Goal: Information Seeking & Learning: Learn about a topic

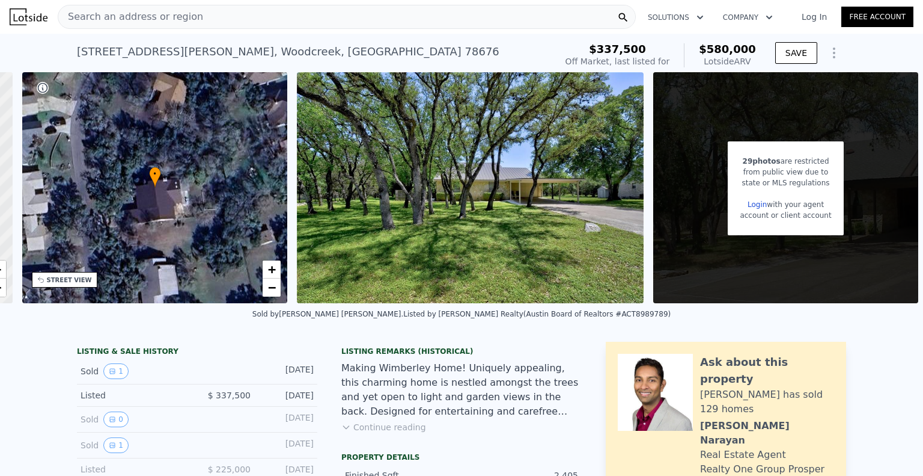
click at [185, 13] on span "Search an address or region" at bounding box center [130, 17] width 145 height 14
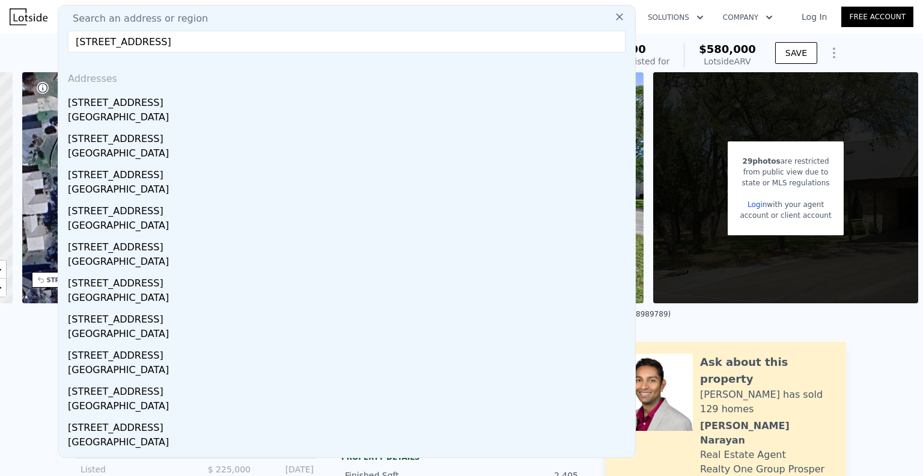
type input "[STREET_ADDRESS]"
click at [165, 107] on div "[STREET_ADDRESS]" at bounding box center [349, 100] width 563 height 19
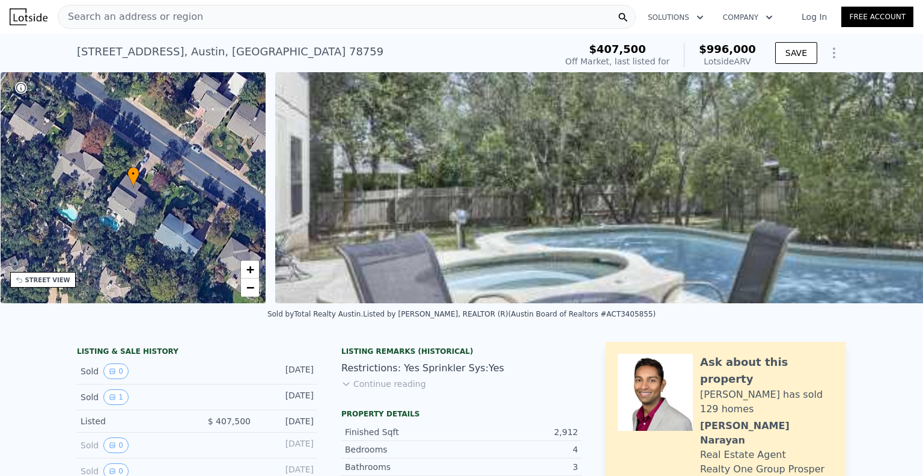
click at [813, 20] on link "Log In" at bounding box center [815, 17] width 54 height 12
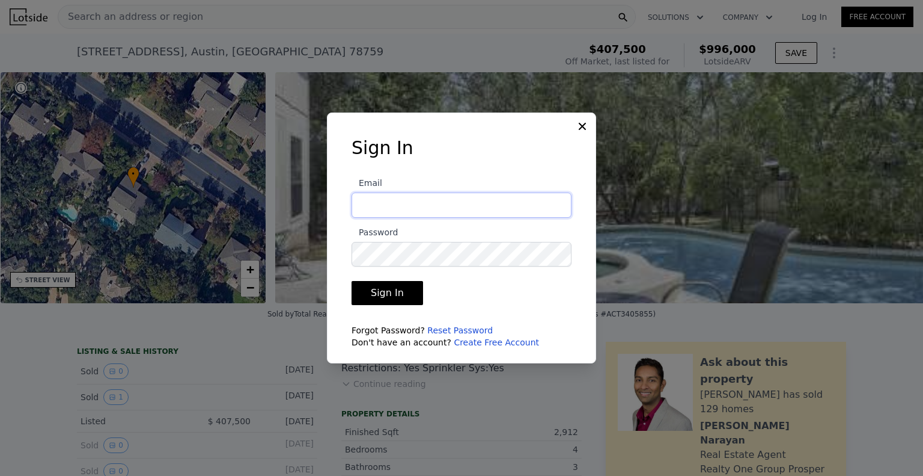
type input "[EMAIL_ADDRESS][DOMAIN_NAME]"
click at [397, 293] on button "Sign In" at bounding box center [388, 293] width 72 height 24
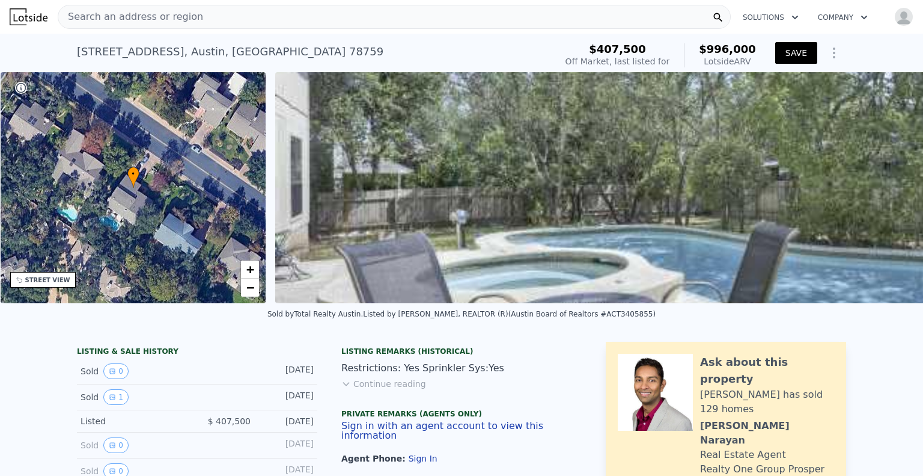
click at [797, 59] on button "SAVE" at bounding box center [797, 53] width 42 height 22
click at [828, 55] on icon "Show Options" at bounding box center [834, 53] width 14 height 14
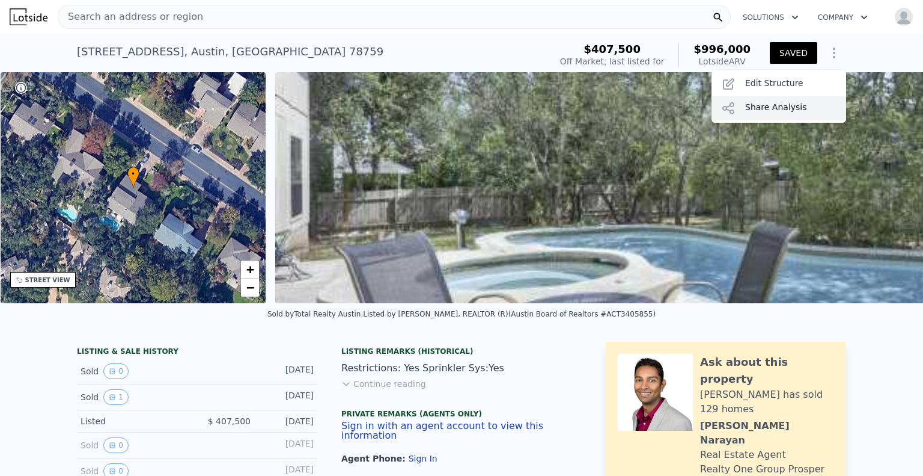
click at [780, 106] on div "Share Analysis" at bounding box center [779, 108] width 135 height 24
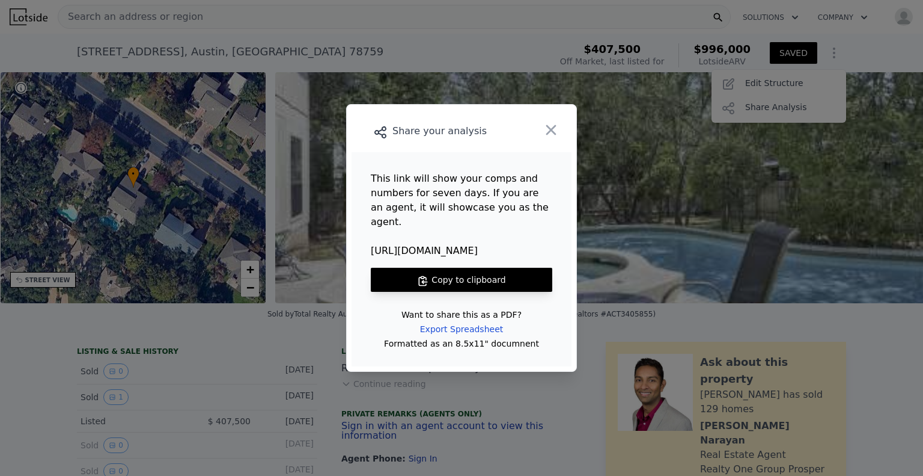
click at [497, 271] on button "Copy to clipboard" at bounding box center [462, 280] width 182 height 24
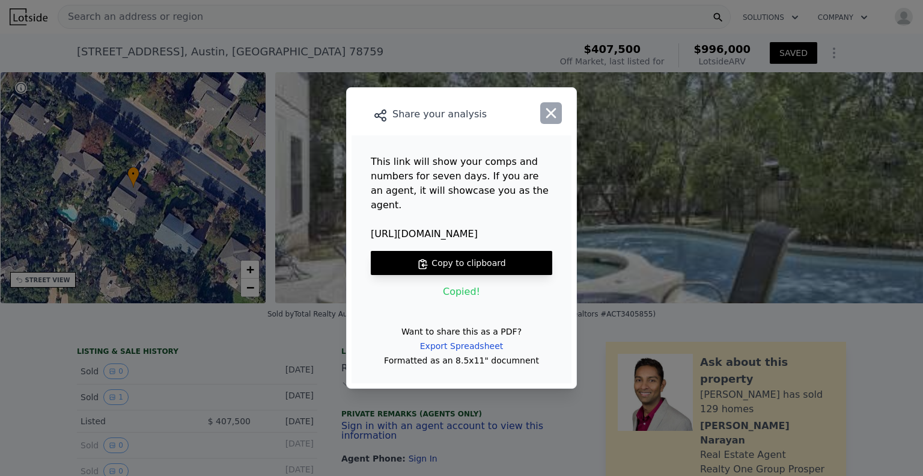
click at [553, 121] on icon "button" at bounding box center [551, 113] width 17 height 17
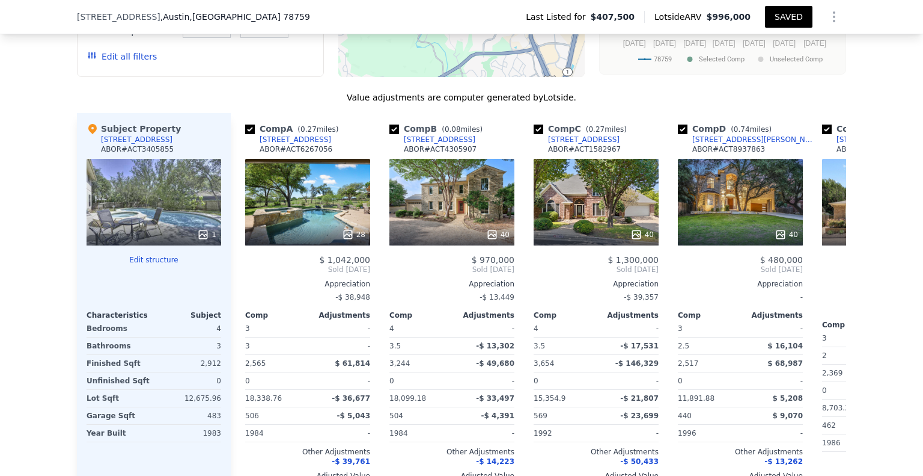
scroll to position [1137, 0]
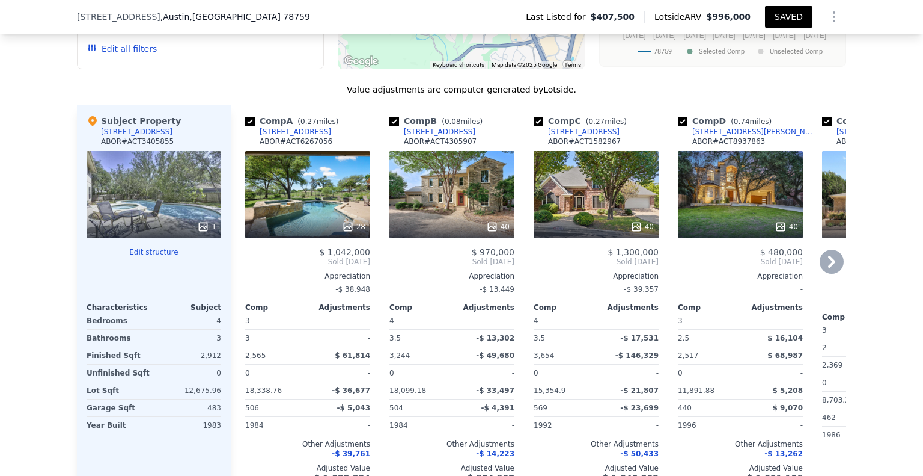
click at [824, 274] on icon at bounding box center [832, 261] width 24 height 24
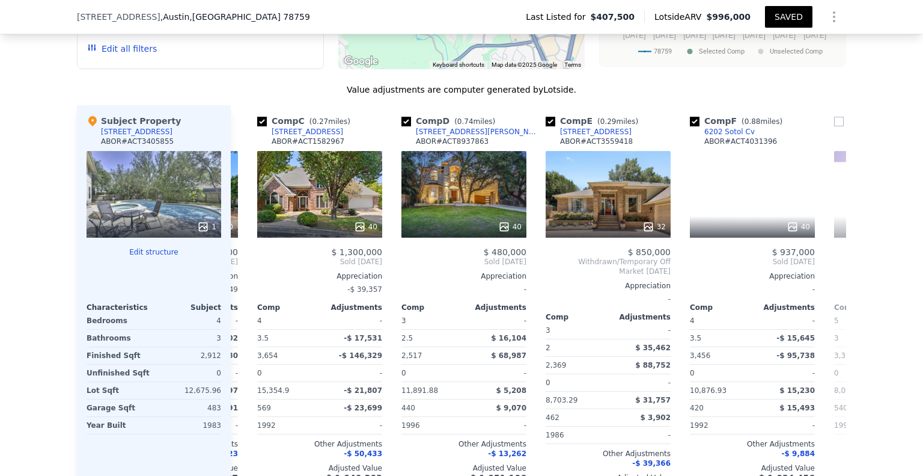
scroll to position [0, 289]
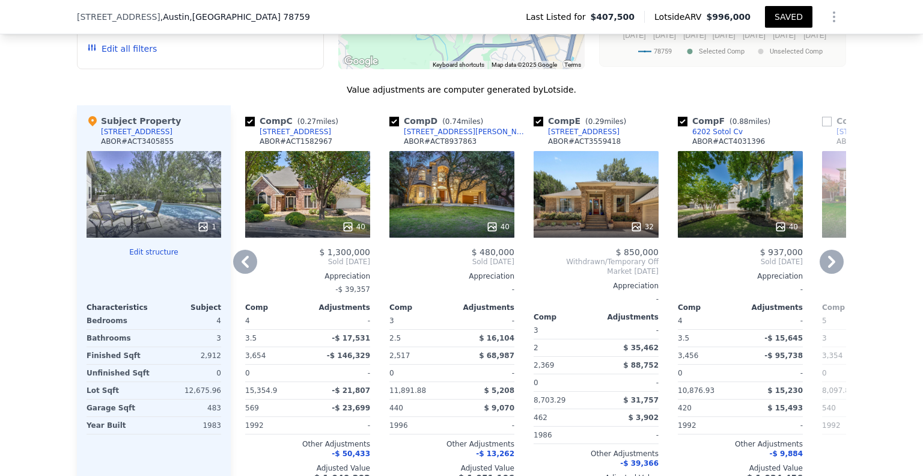
click at [824, 274] on icon at bounding box center [832, 261] width 24 height 24
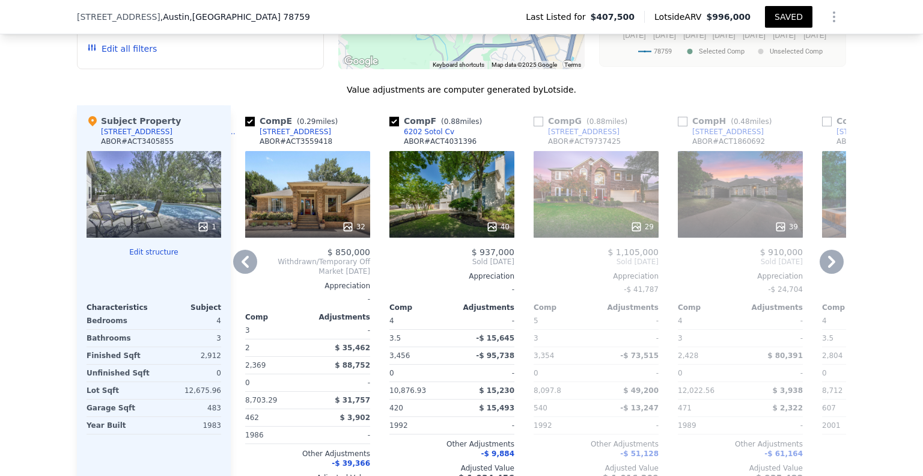
click at [824, 274] on icon at bounding box center [832, 261] width 24 height 24
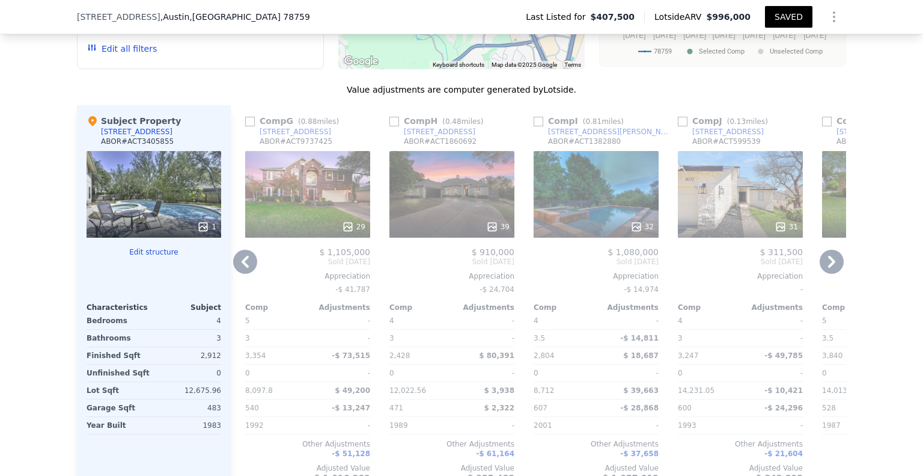
click at [824, 274] on icon at bounding box center [832, 261] width 24 height 24
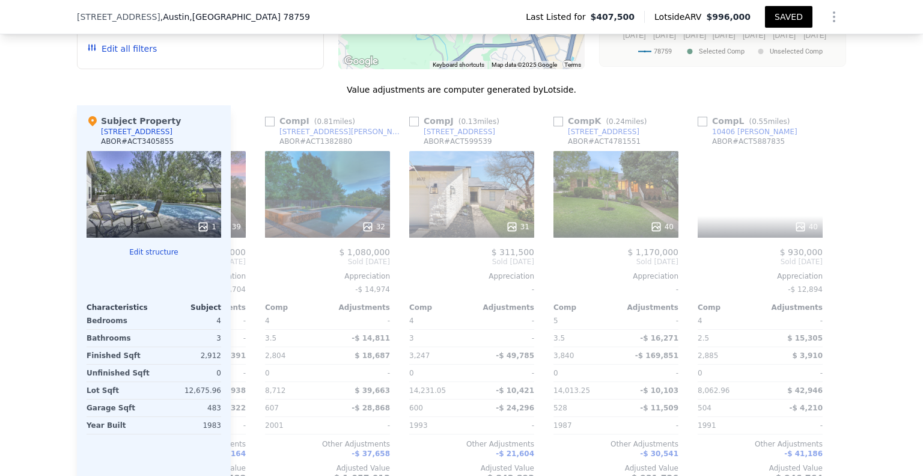
scroll to position [0, 1145]
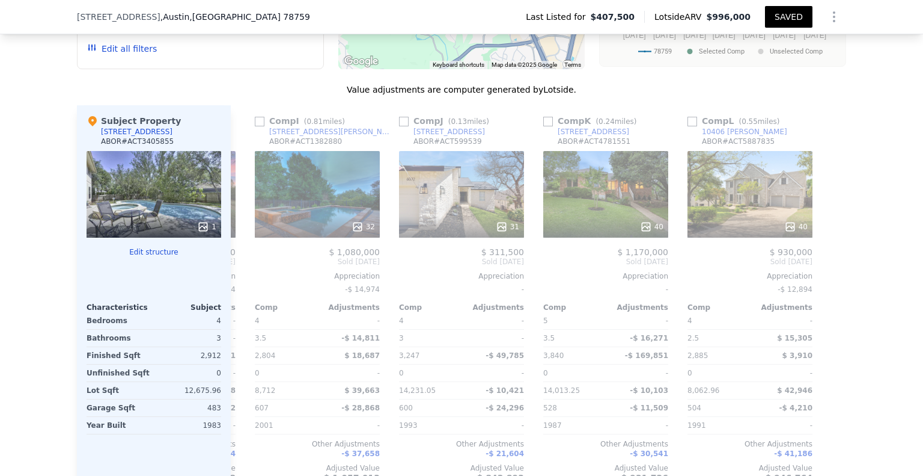
click at [827, 276] on div at bounding box center [836, 303] width 19 height 396
click at [238, 274] on icon at bounding box center [245, 261] width 24 height 24
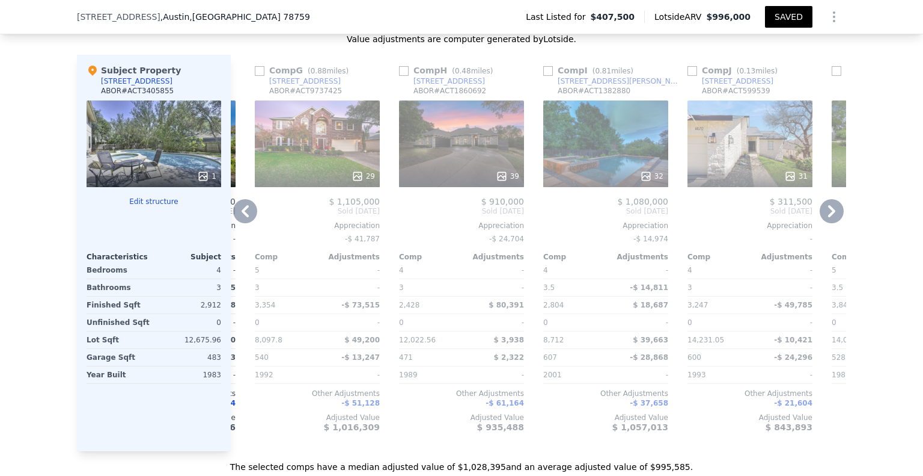
scroll to position [1318, 0]
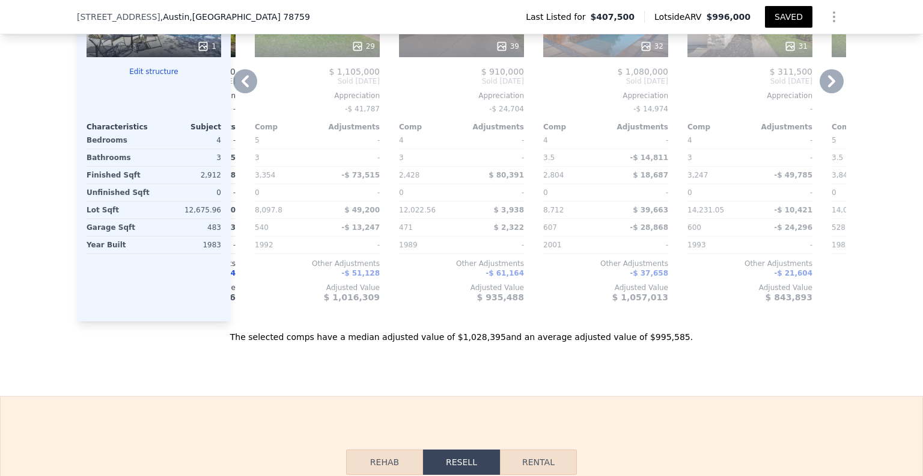
click at [247, 93] on icon at bounding box center [245, 81] width 24 height 24
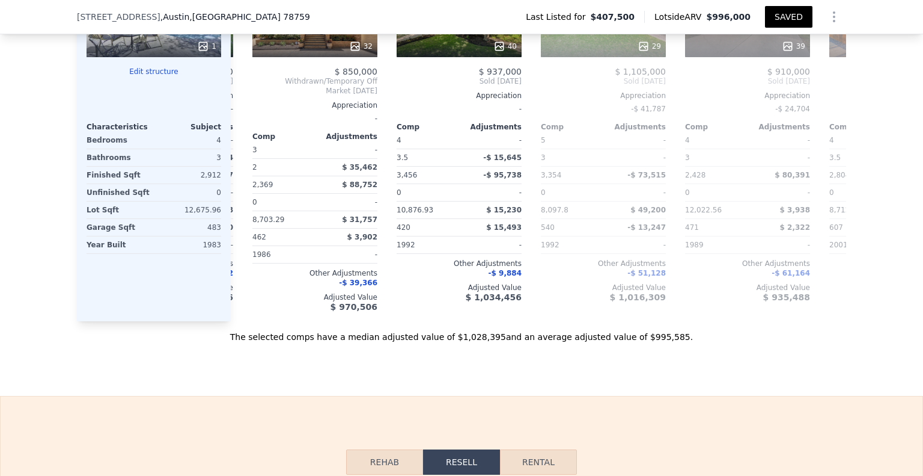
scroll to position [0, 568]
click at [242, 93] on icon at bounding box center [245, 81] width 24 height 24
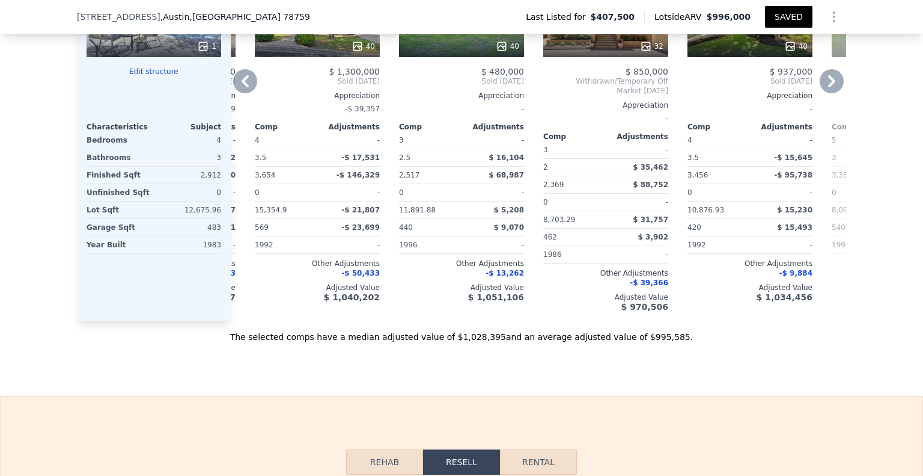
click at [242, 87] on icon at bounding box center [245, 81] width 7 height 12
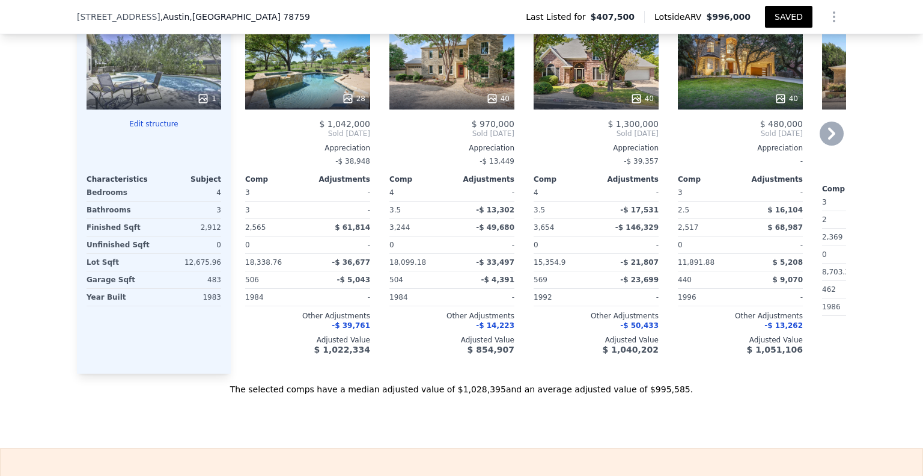
scroll to position [1137, 0]
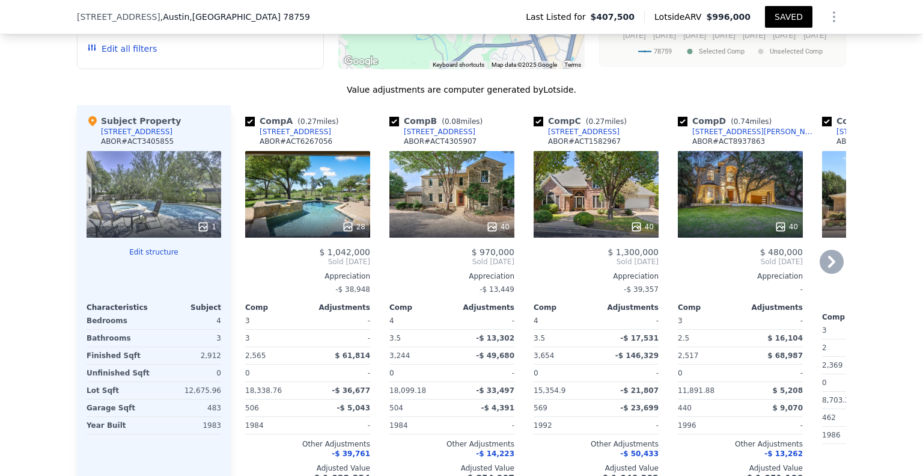
click at [828, 268] on icon at bounding box center [831, 262] width 7 height 12
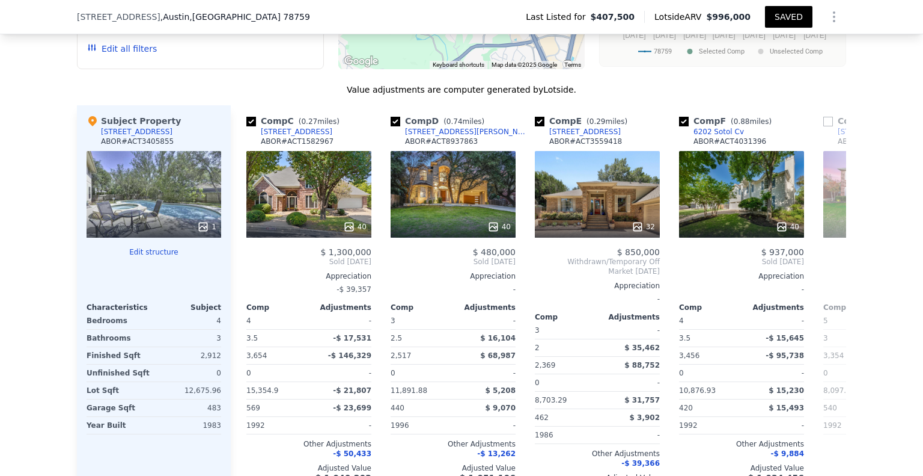
scroll to position [0, 289]
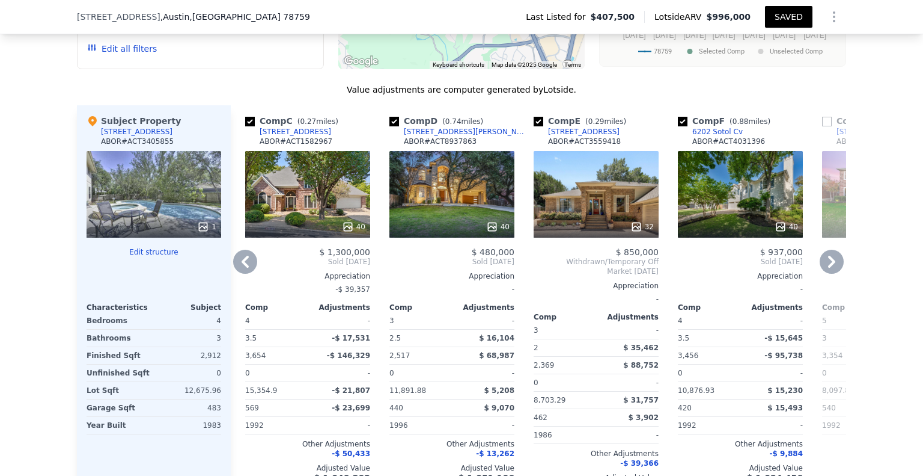
click at [828, 268] on icon at bounding box center [831, 262] width 7 height 12
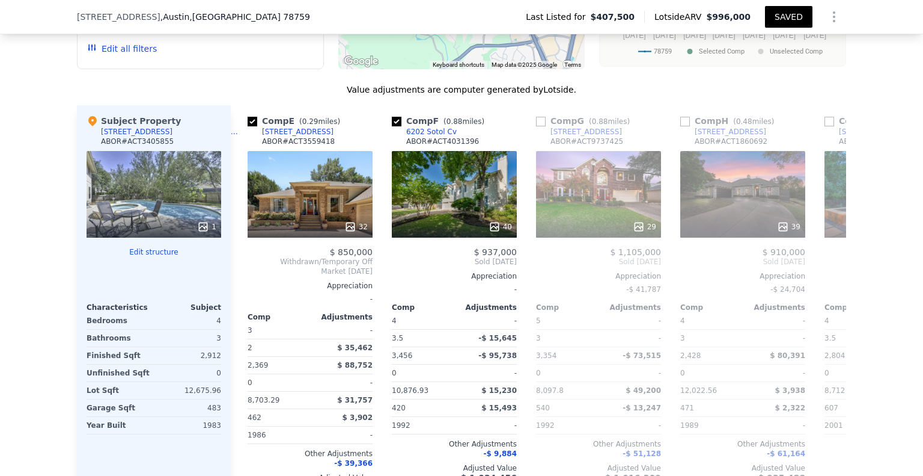
scroll to position [0, 577]
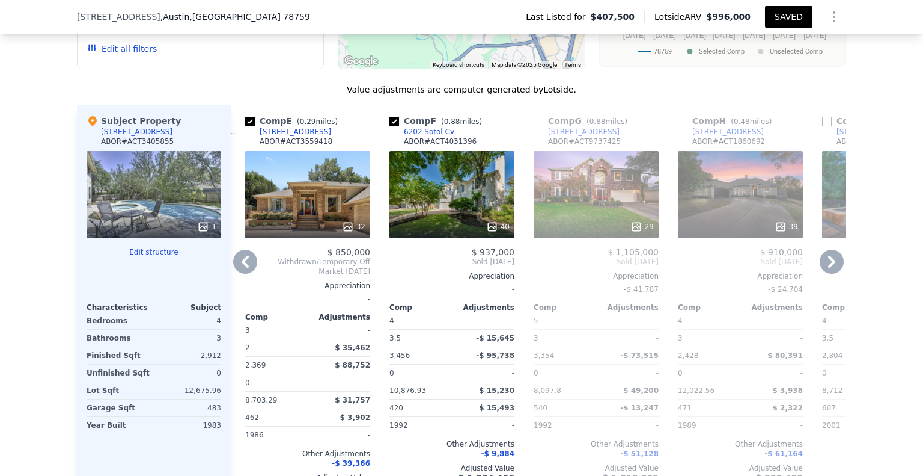
click at [828, 268] on icon at bounding box center [831, 262] width 7 height 12
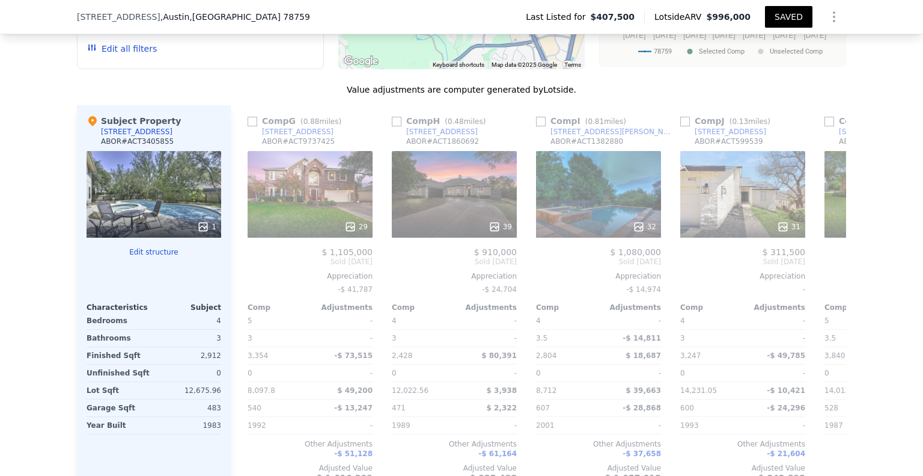
scroll to position [0, 866]
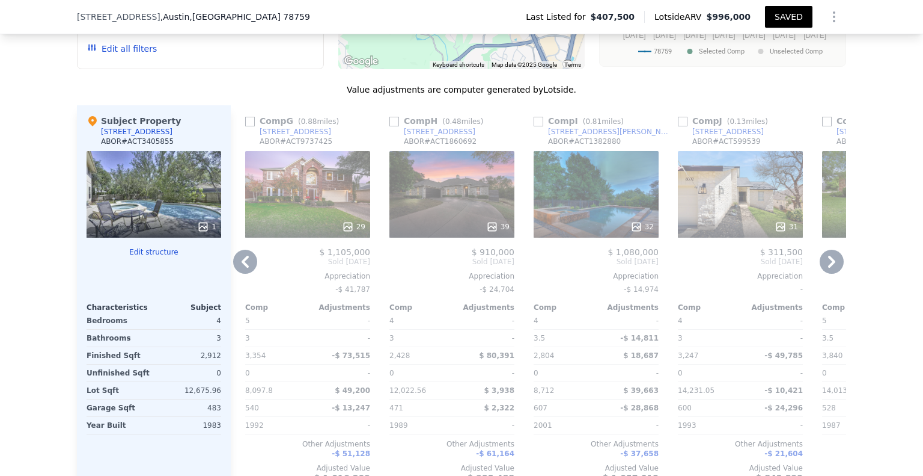
click at [828, 268] on icon at bounding box center [831, 262] width 7 height 12
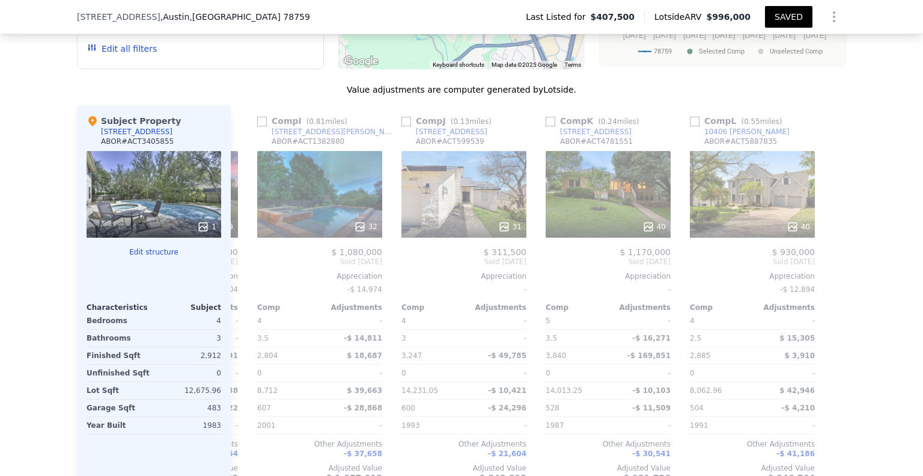
scroll to position [0, 1145]
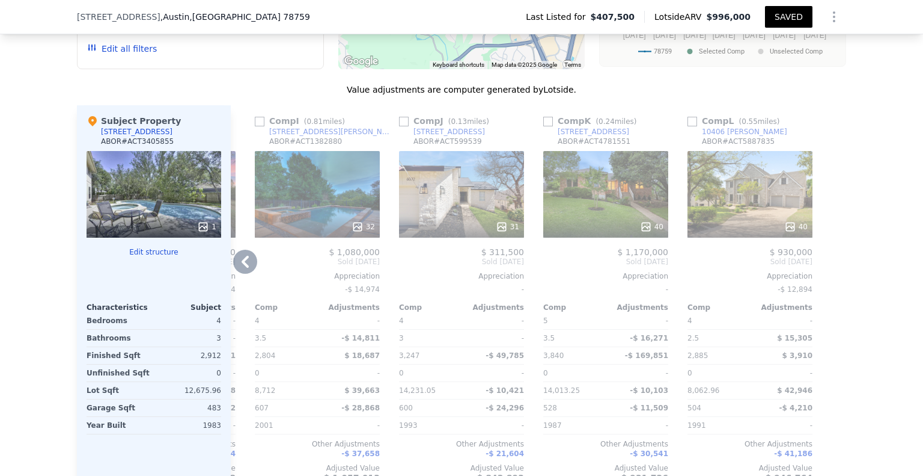
click at [242, 274] on icon at bounding box center [245, 261] width 24 height 24
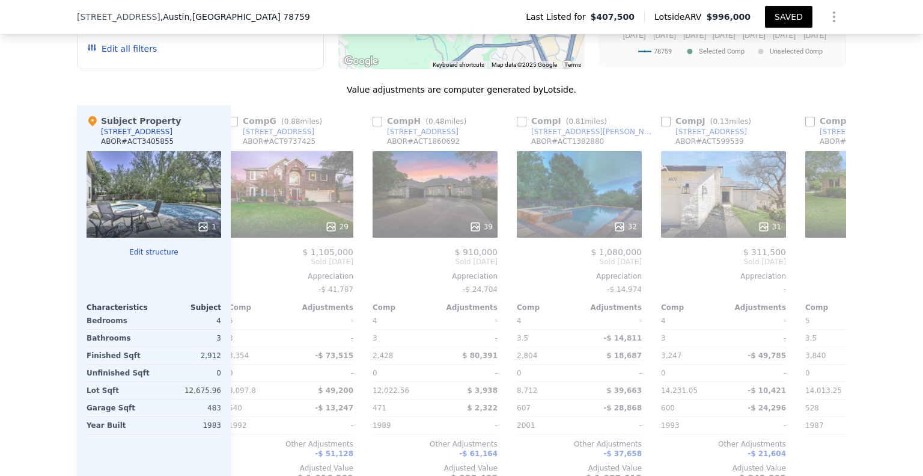
scroll to position [0, 856]
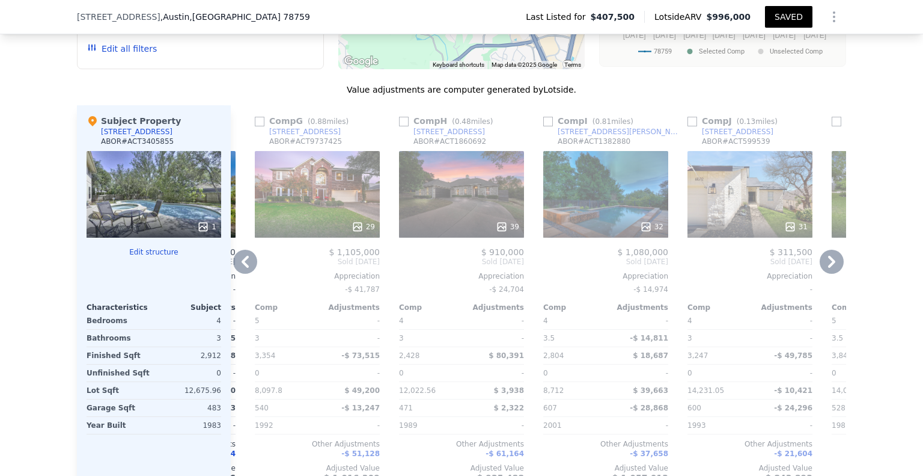
click at [245, 274] on icon at bounding box center [245, 261] width 24 height 24
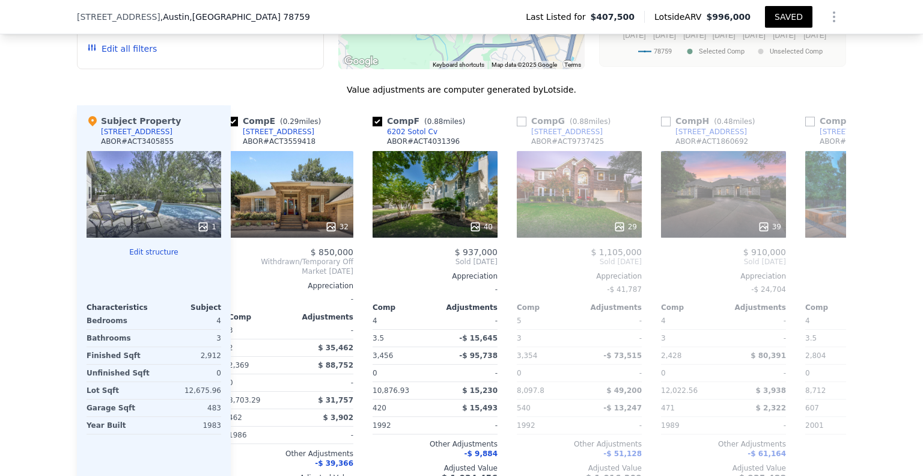
scroll to position [0, 568]
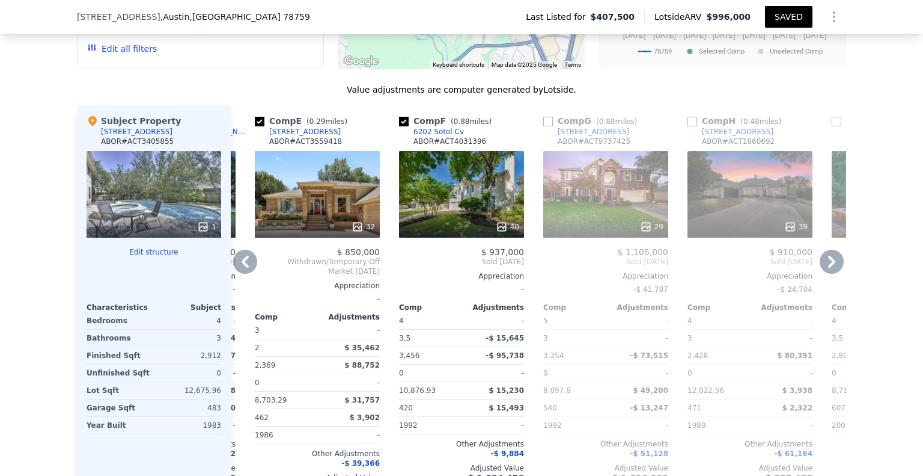
click at [245, 274] on icon at bounding box center [245, 261] width 24 height 24
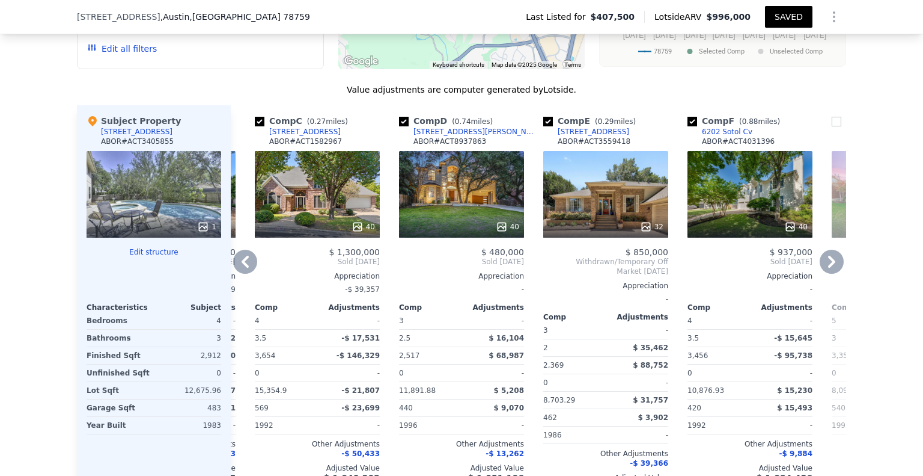
click at [245, 274] on icon at bounding box center [245, 261] width 24 height 24
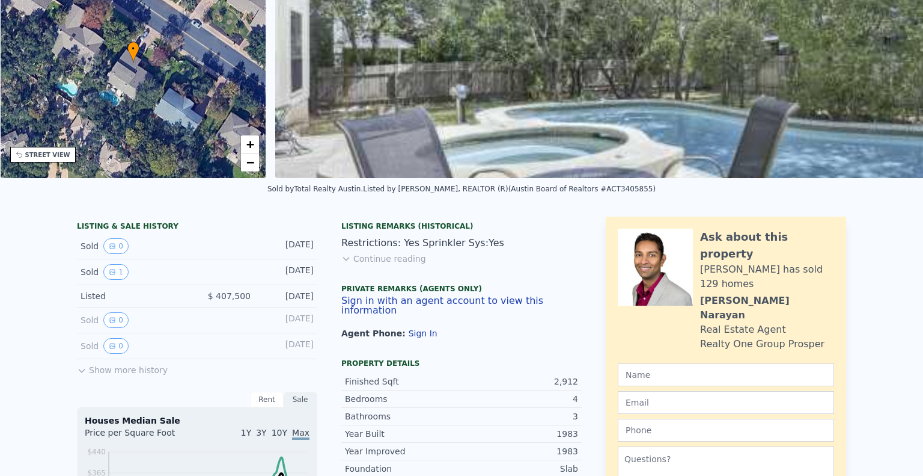
scroll to position [0, 0]
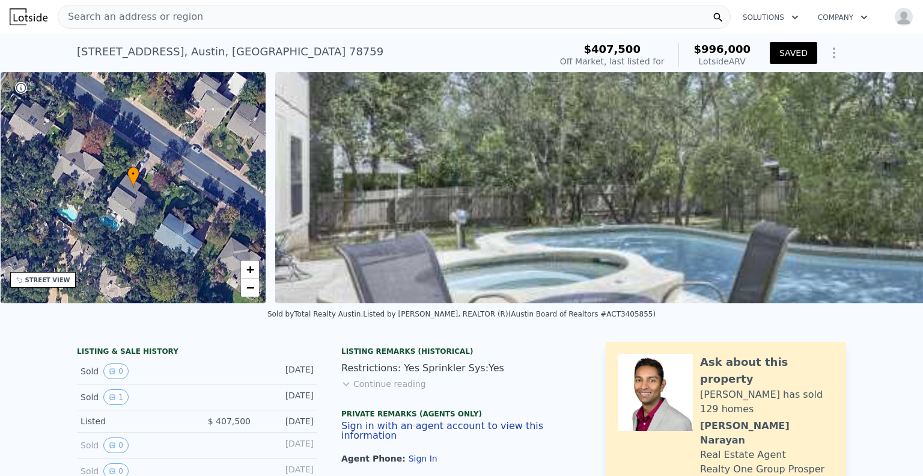
click at [312, 11] on div "Search an address or region" at bounding box center [394, 17] width 673 height 24
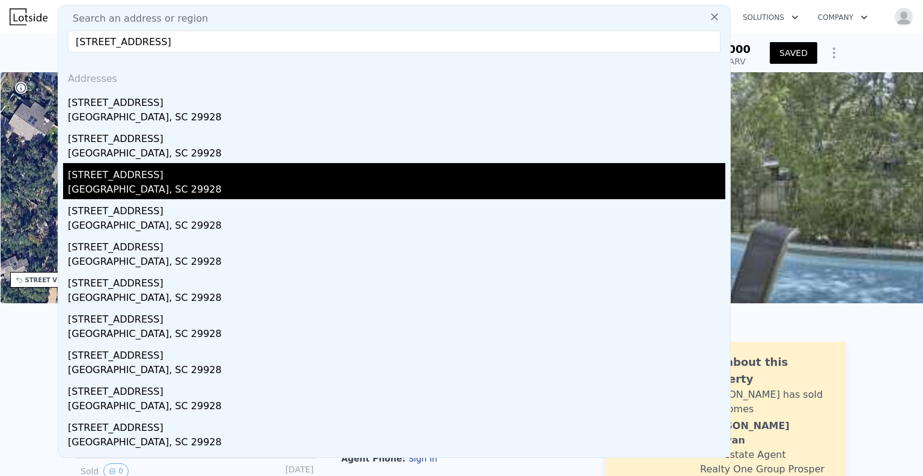
type input "[STREET_ADDRESS]"
click at [236, 174] on div "[STREET_ADDRESS]" at bounding box center [397, 172] width 658 height 19
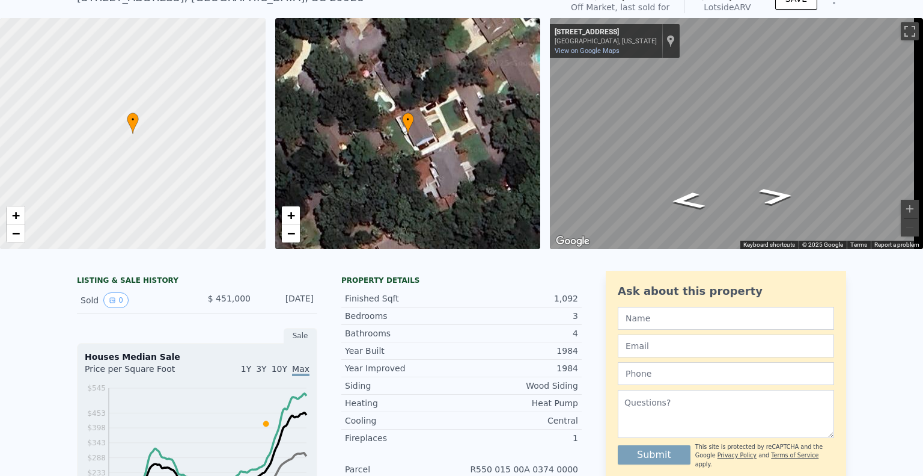
scroll to position [4, 0]
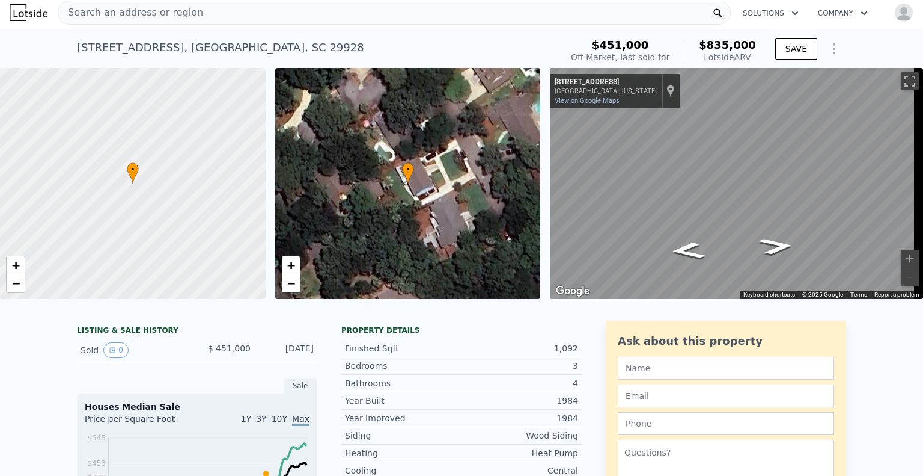
click at [180, 11] on span "Search an address or region" at bounding box center [130, 12] width 145 height 14
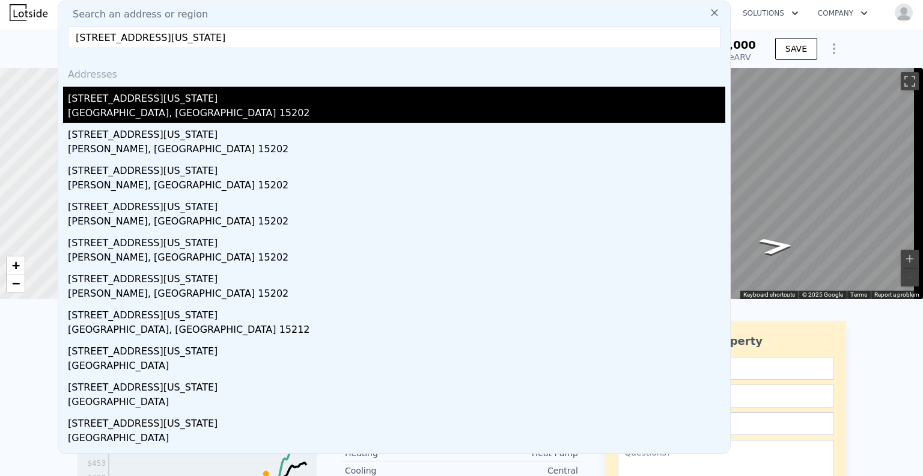
type input "[STREET_ADDRESS][US_STATE]"
click at [217, 103] on div "[STREET_ADDRESS][US_STATE]" at bounding box center [397, 96] width 658 height 19
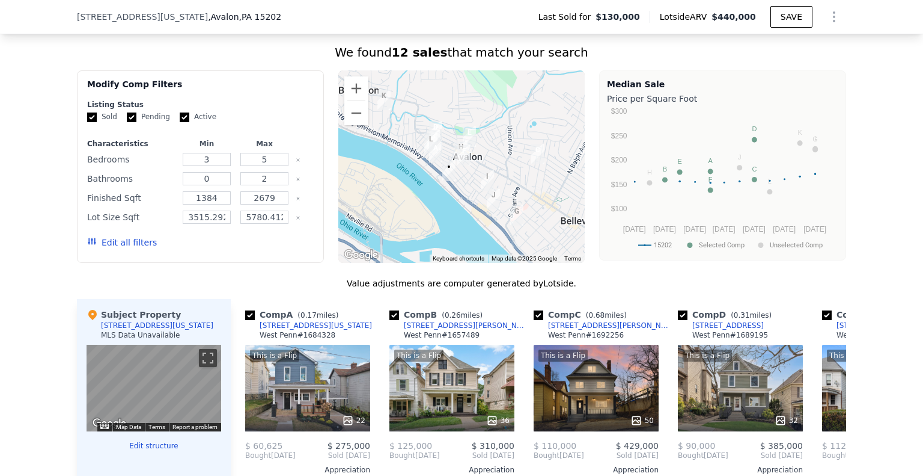
scroll to position [842, 0]
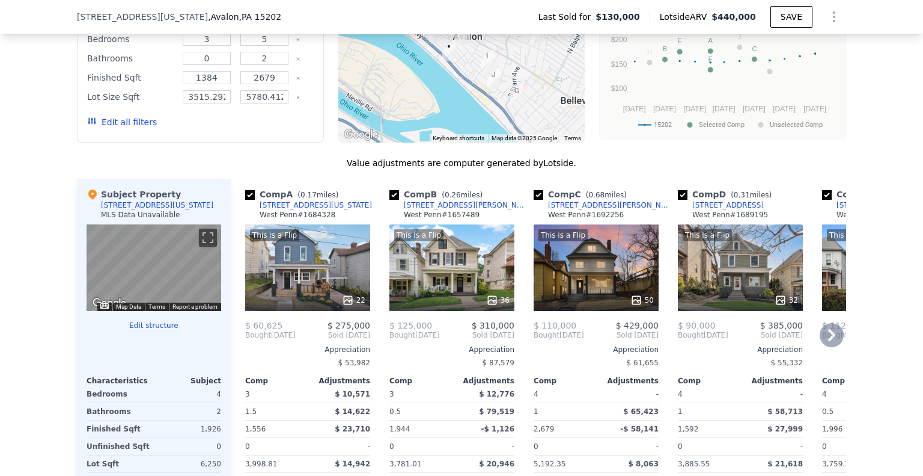
click at [828, 337] on icon at bounding box center [831, 335] width 7 height 12
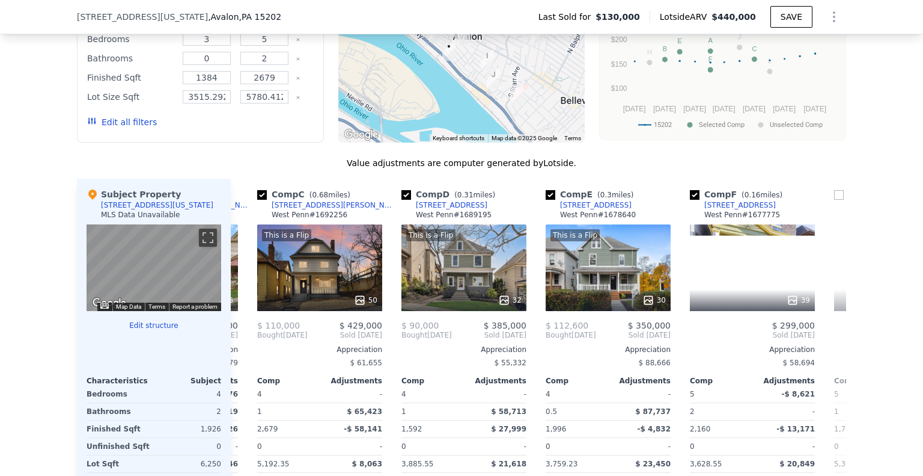
scroll to position [0, 289]
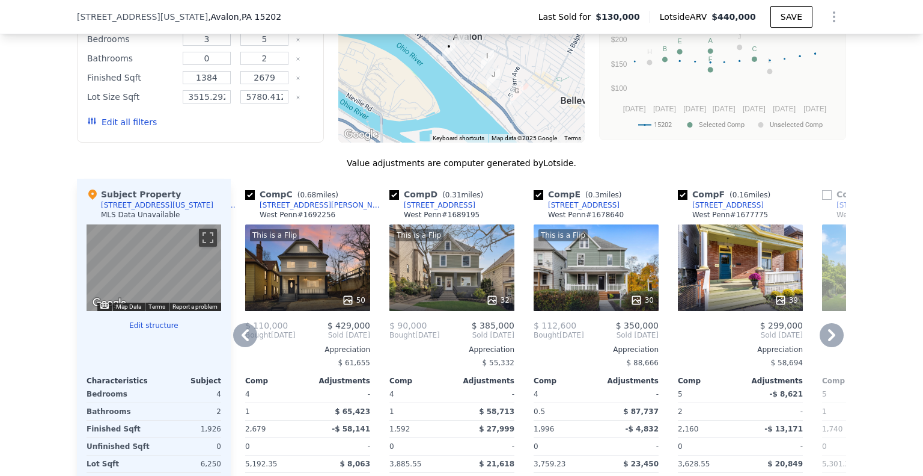
click at [822, 340] on icon at bounding box center [832, 335] width 24 height 24
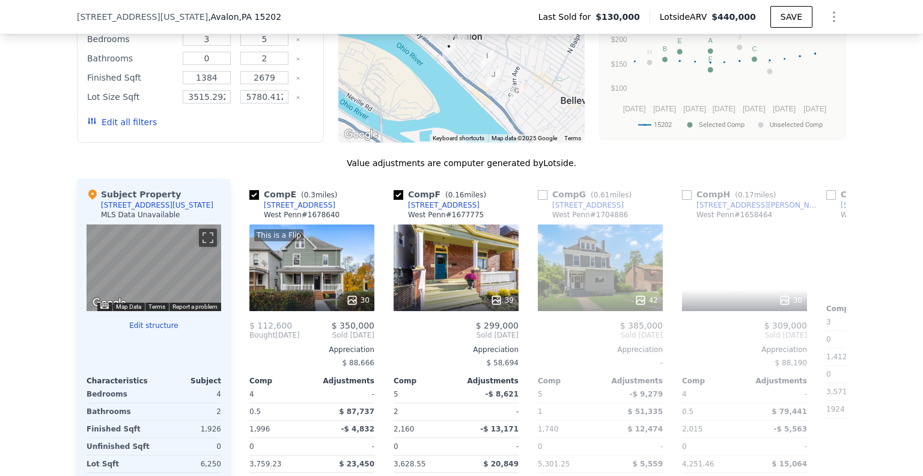
scroll to position [0, 577]
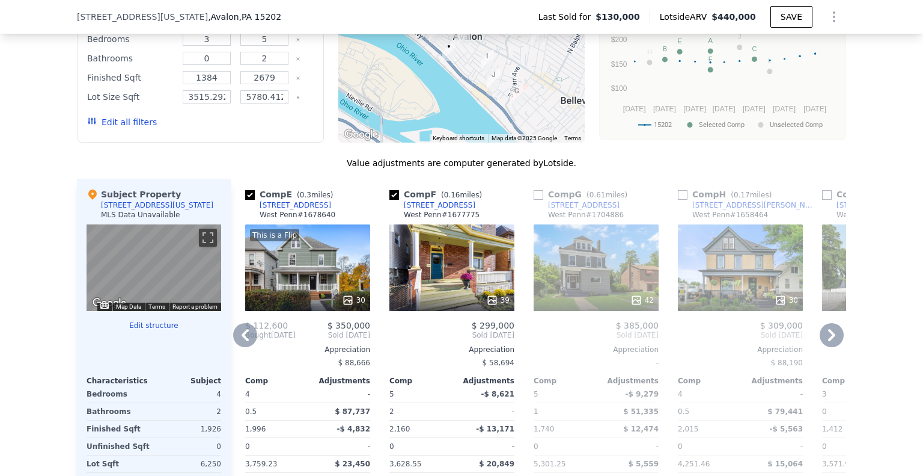
click at [822, 340] on icon at bounding box center [832, 335] width 24 height 24
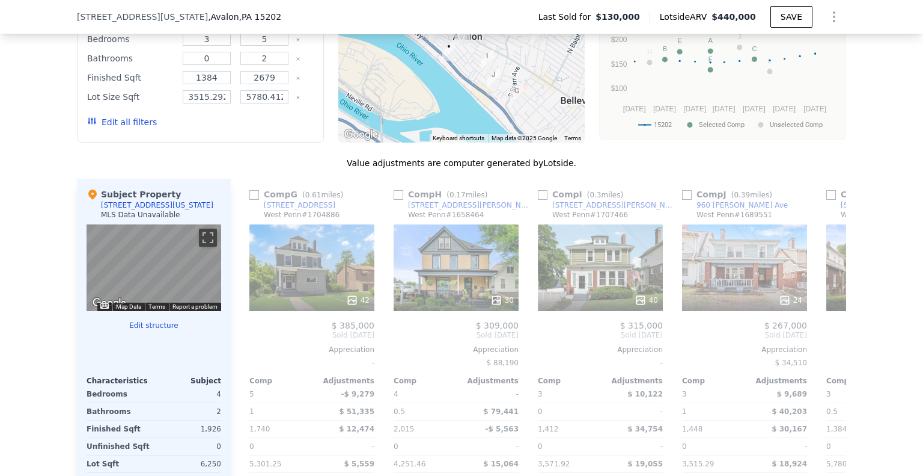
scroll to position [0, 866]
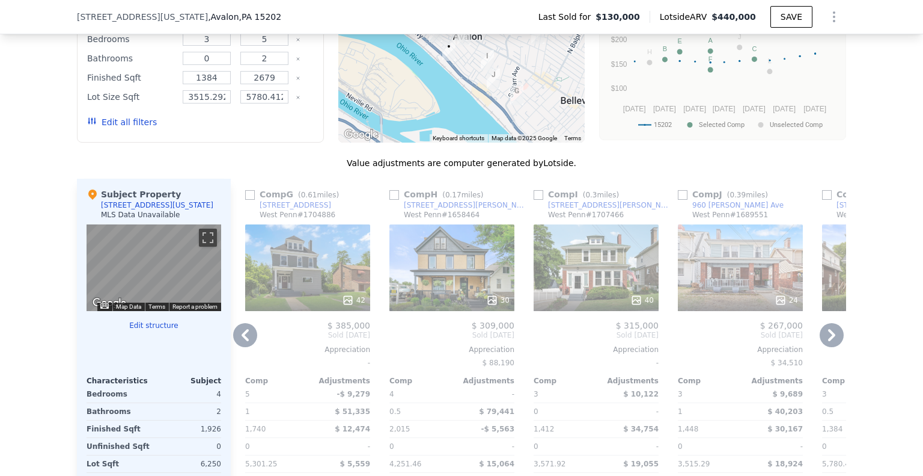
click at [821, 340] on icon at bounding box center [832, 335] width 24 height 24
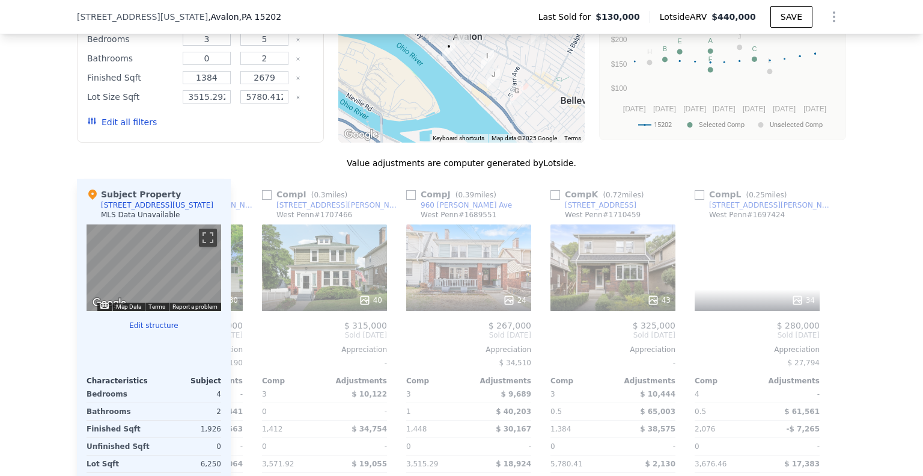
scroll to position [0, 1145]
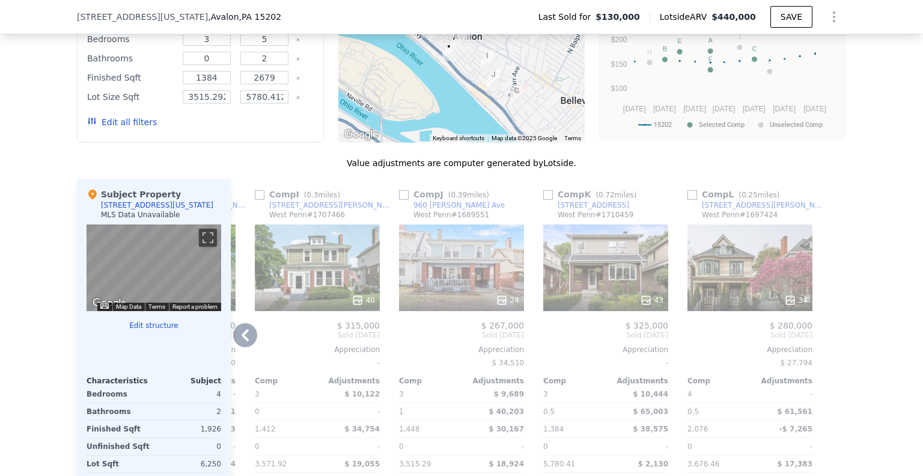
click at [821, 340] on div "Comp A ( 0.17 miles) [STREET_ADDRESS][US_STATE] This is a Flip 22 $ 60,625 $ 27…" at bounding box center [539, 363] width 616 height 369
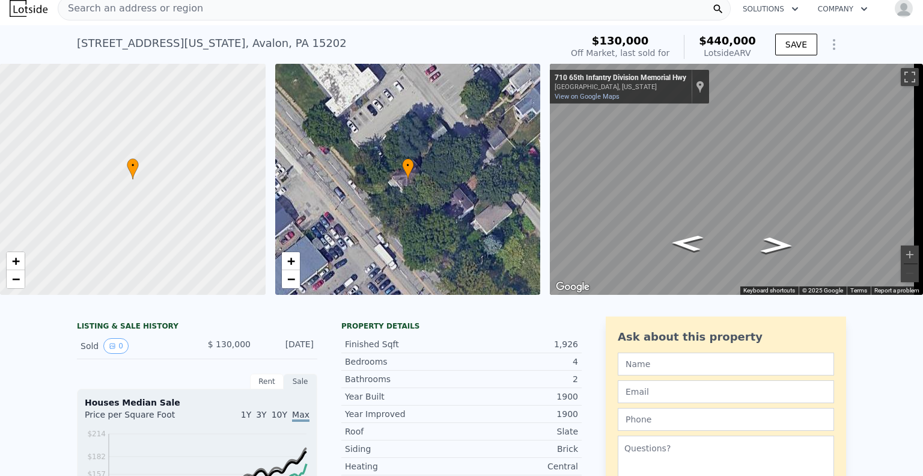
scroll to position [0, 0]
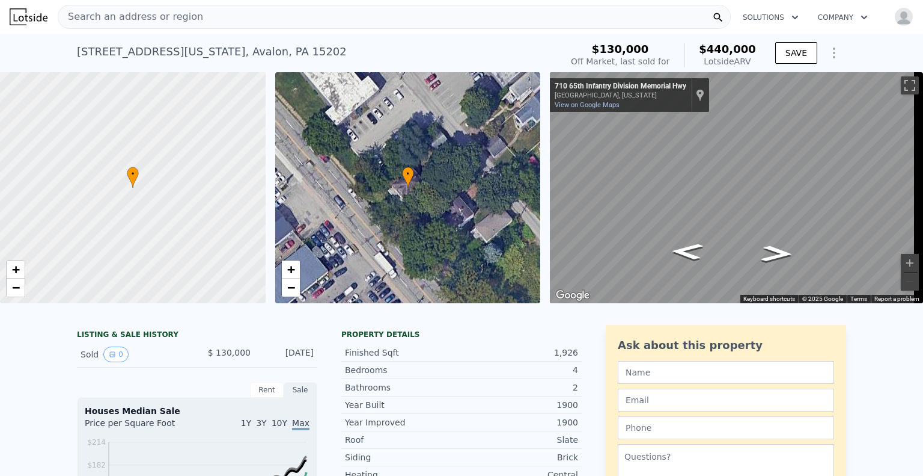
click at [240, 18] on div "Search an address or region" at bounding box center [394, 17] width 673 height 24
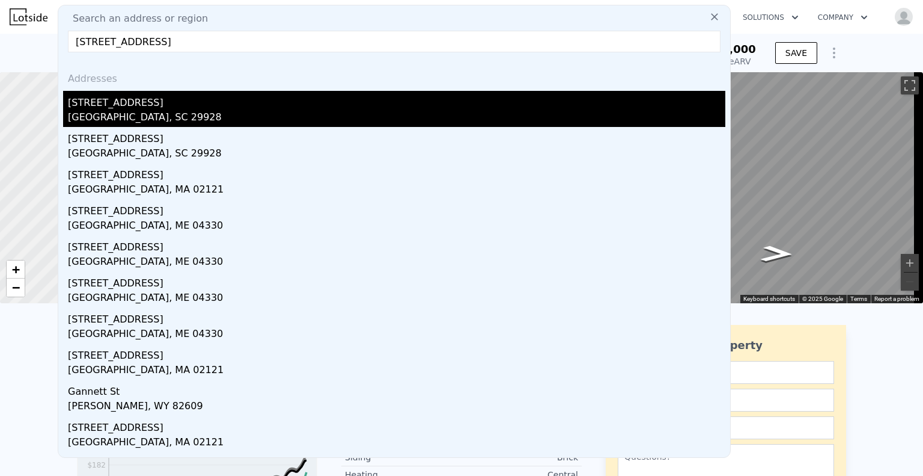
type input "[STREET_ADDRESS]"
click at [212, 112] on div "[GEOGRAPHIC_DATA], SC 29928" at bounding box center [397, 118] width 658 height 17
type input "2"
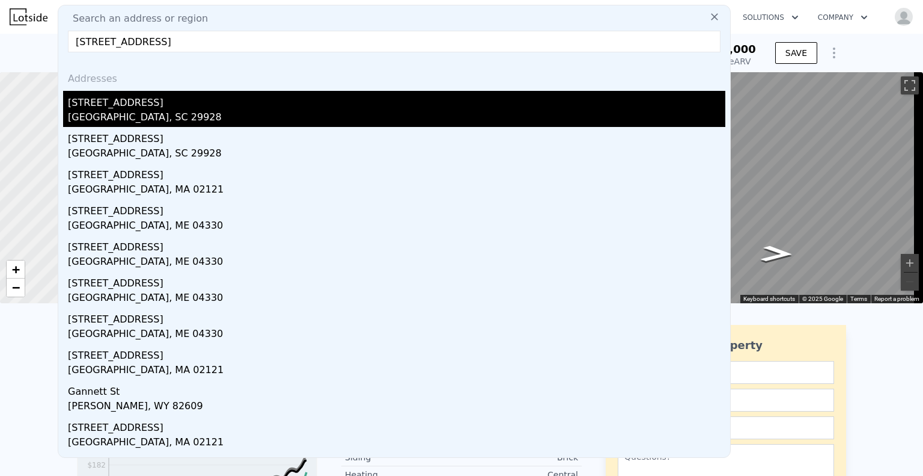
type input "1214"
type input "0"
type input "$ 835,000"
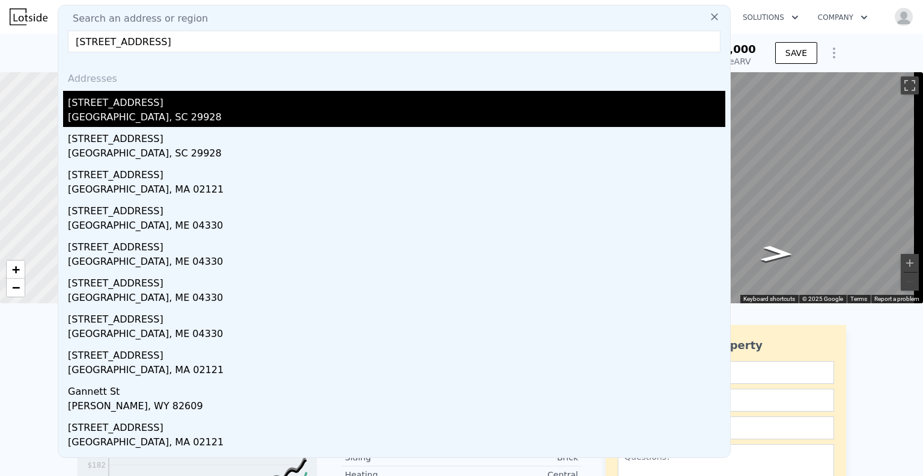
type input "4"
type input "$ 309,185"
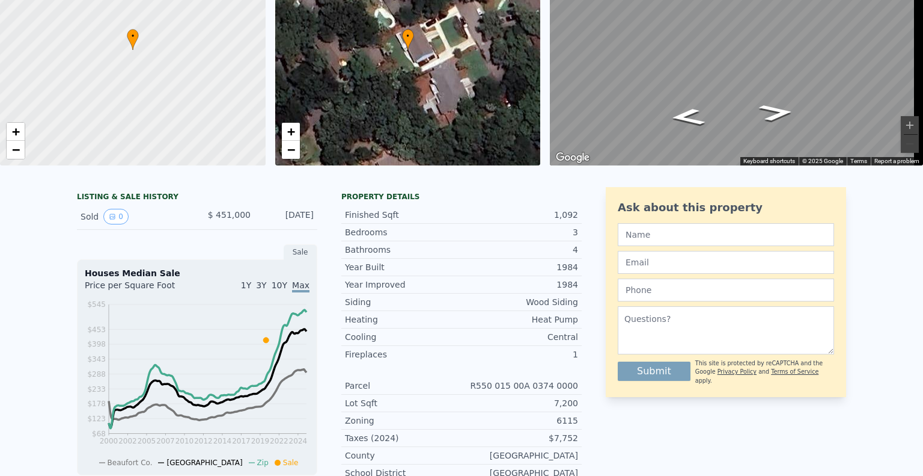
scroll to position [4, 0]
